Goal: Information Seeking & Learning: Learn about a topic

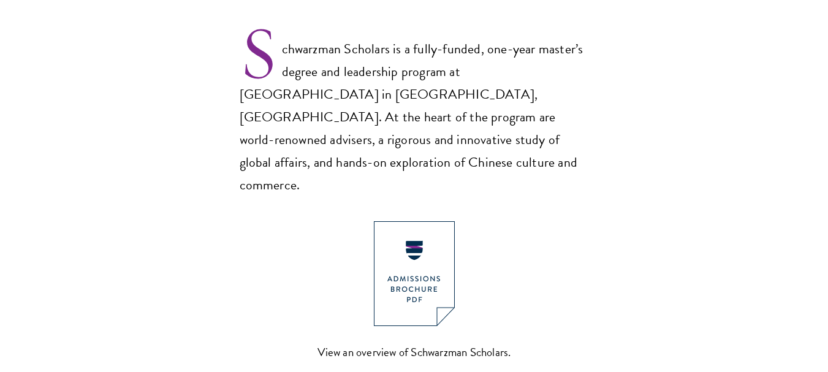
scroll to position [834, 0]
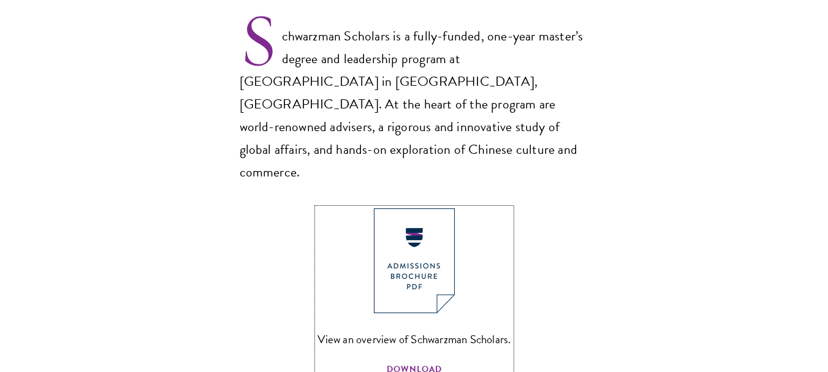
click at [418, 234] on img at bounding box center [414, 260] width 81 height 105
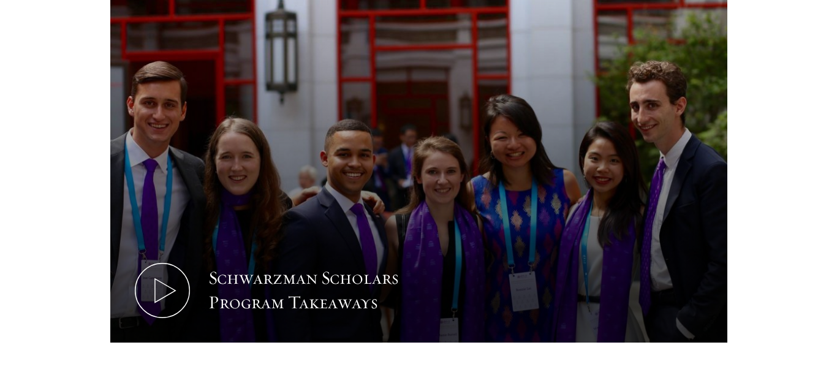
scroll to position [1275, 0]
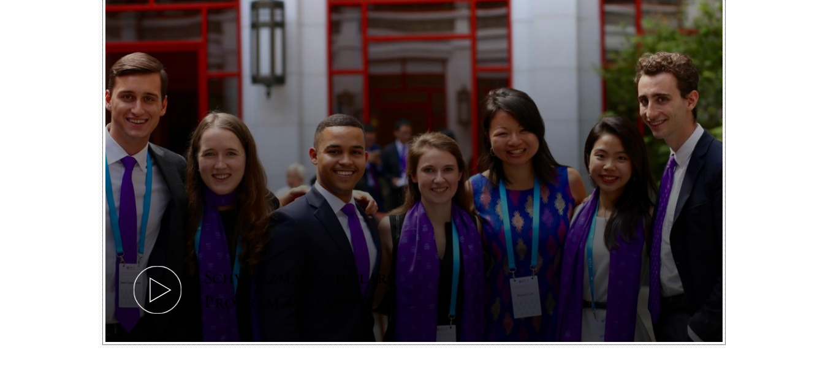
click at [158, 262] on icon at bounding box center [157, 289] width 55 height 55
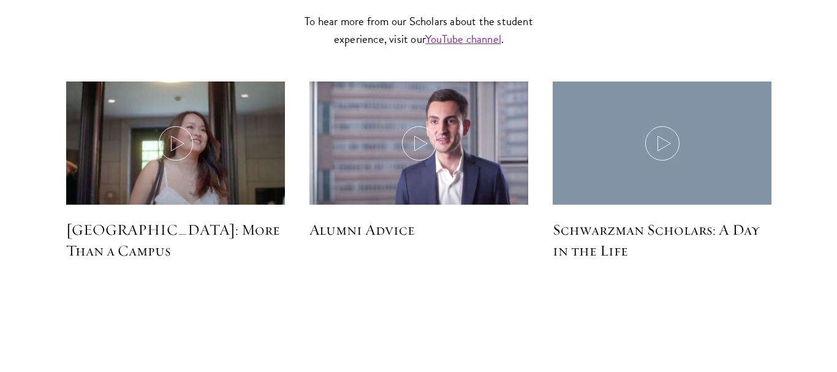
scroll to position [3602, 0]
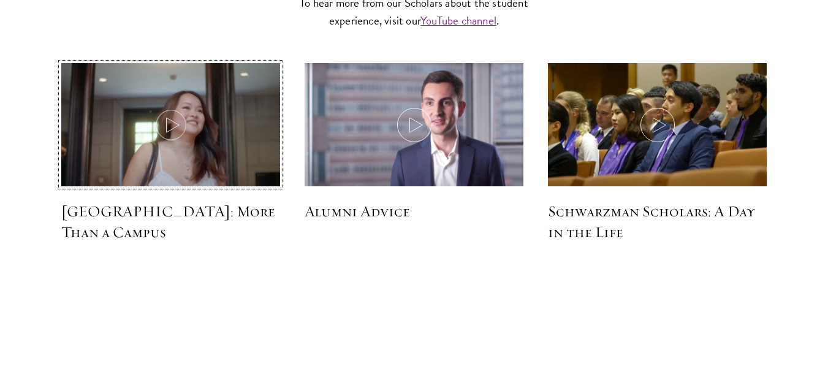
click at [164, 108] on icon at bounding box center [171, 125] width 34 height 34
